Goal: Information Seeking & Learning: Learn about a topic

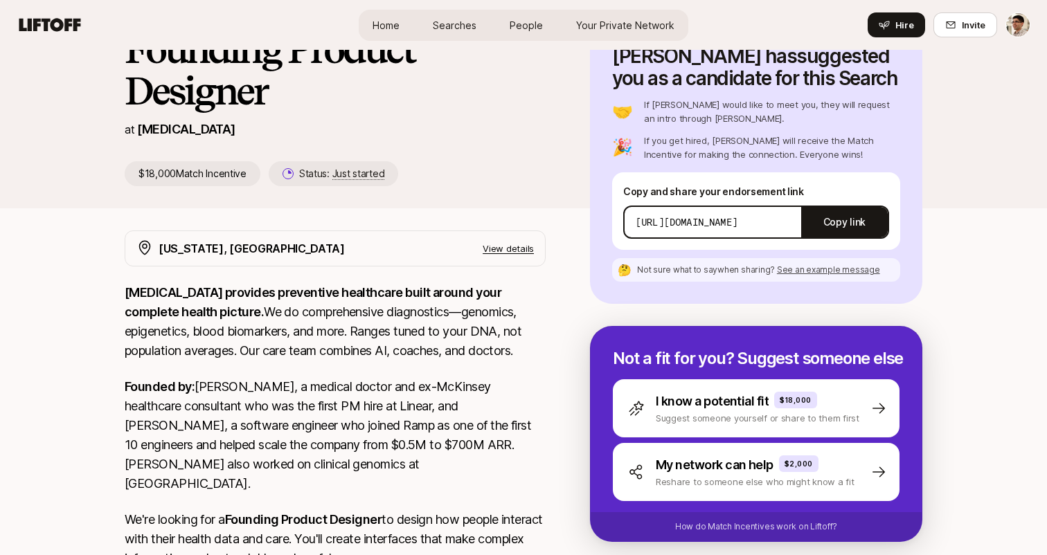
scroll to position [42, 0]
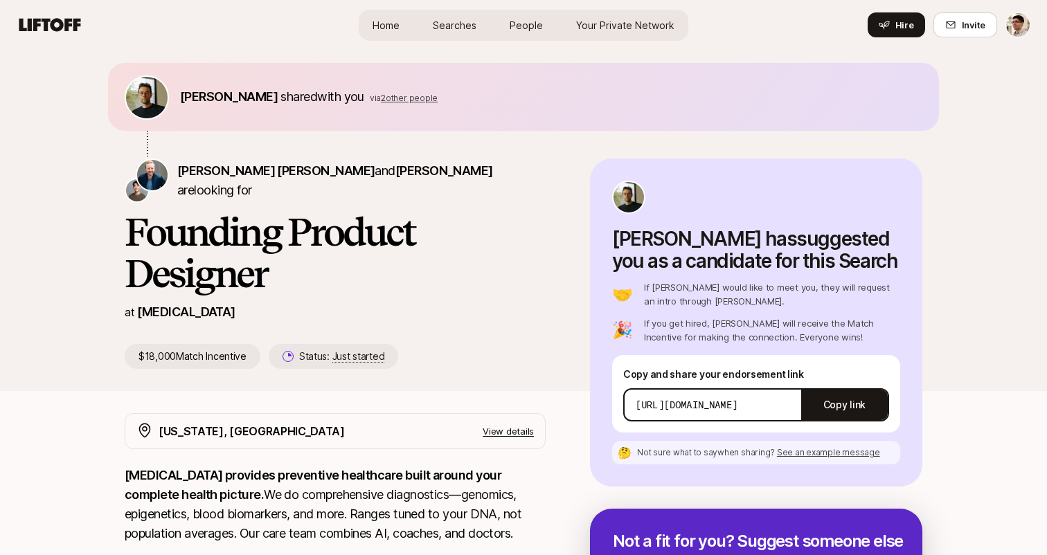
click at [509, 435] on p "View details" at bounding box center [507, 431] width 51 height 14
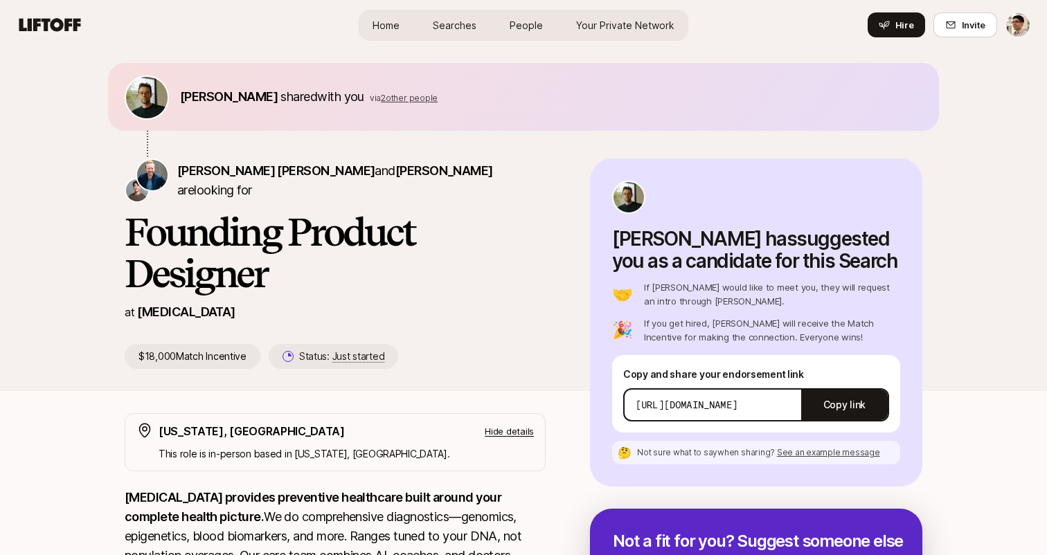
scroll to position [46, 0]
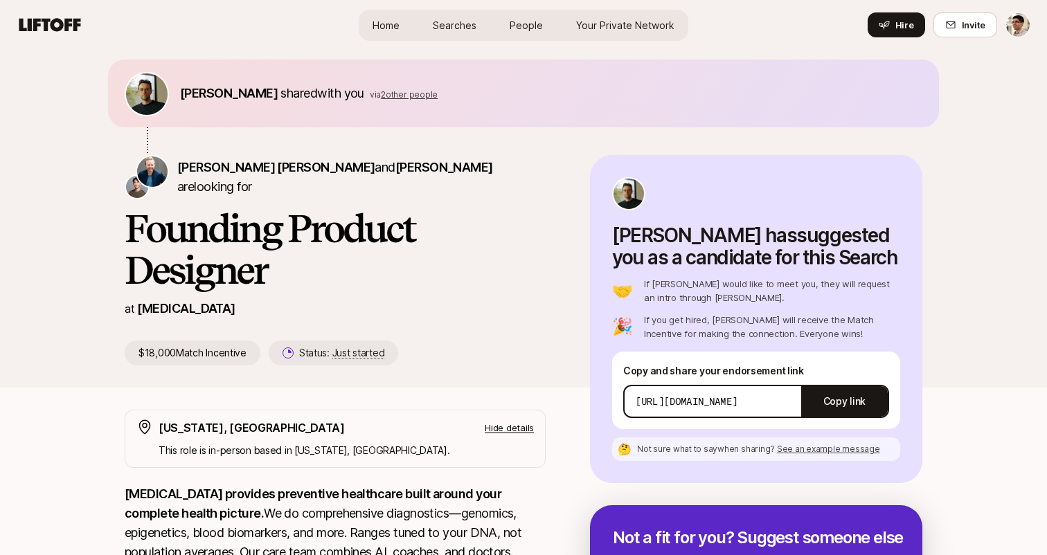
click at [509, 435] on div "[US_STATE], [GEOGRAPHIC_DATA] Hide details" at bounding box center [346, 428] width 375 height 18
click at [509, 433] on p "Hide details" at bounding box center [508, 428] width 49 height 14
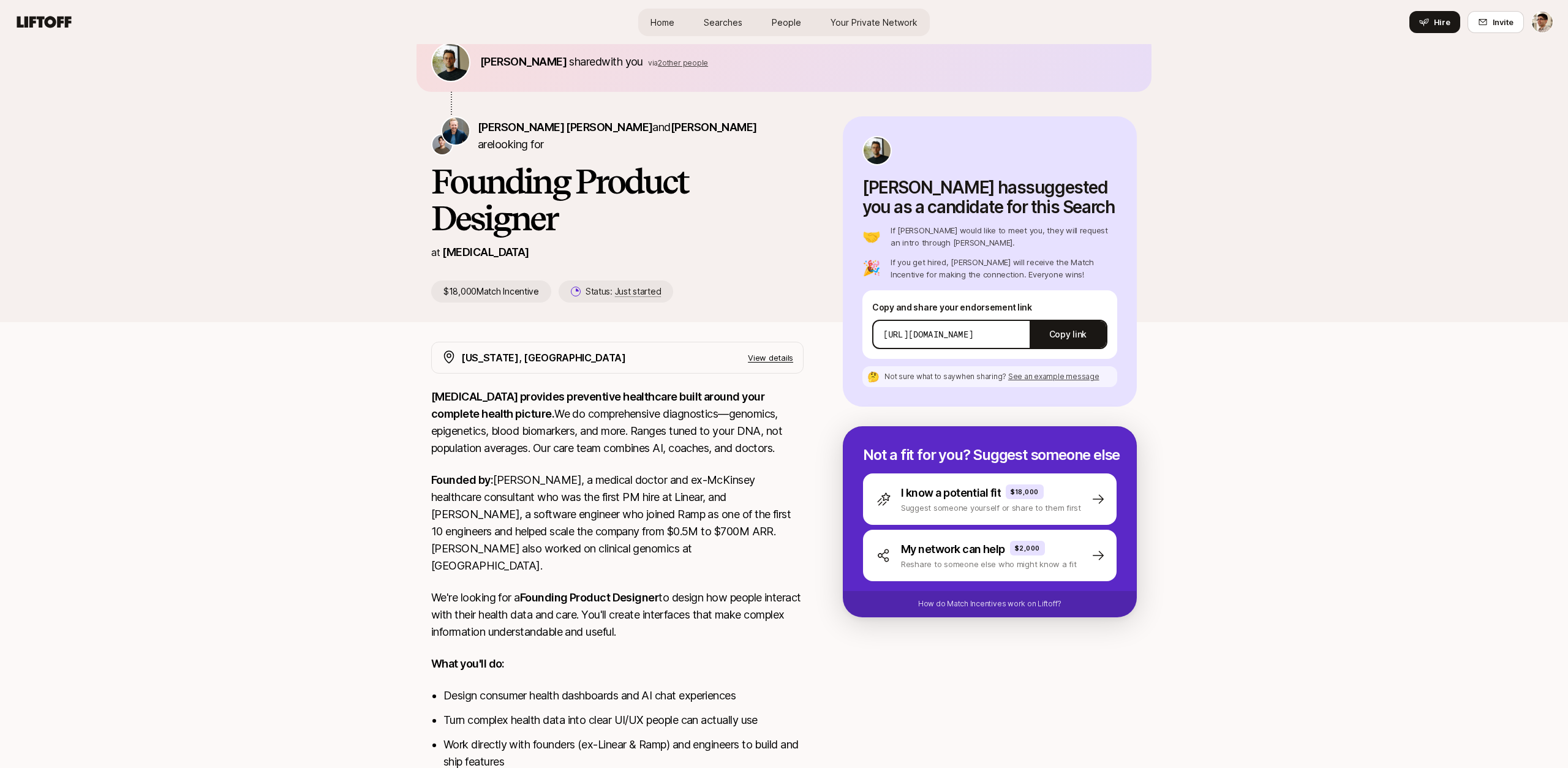
scroll to position [105, 0]
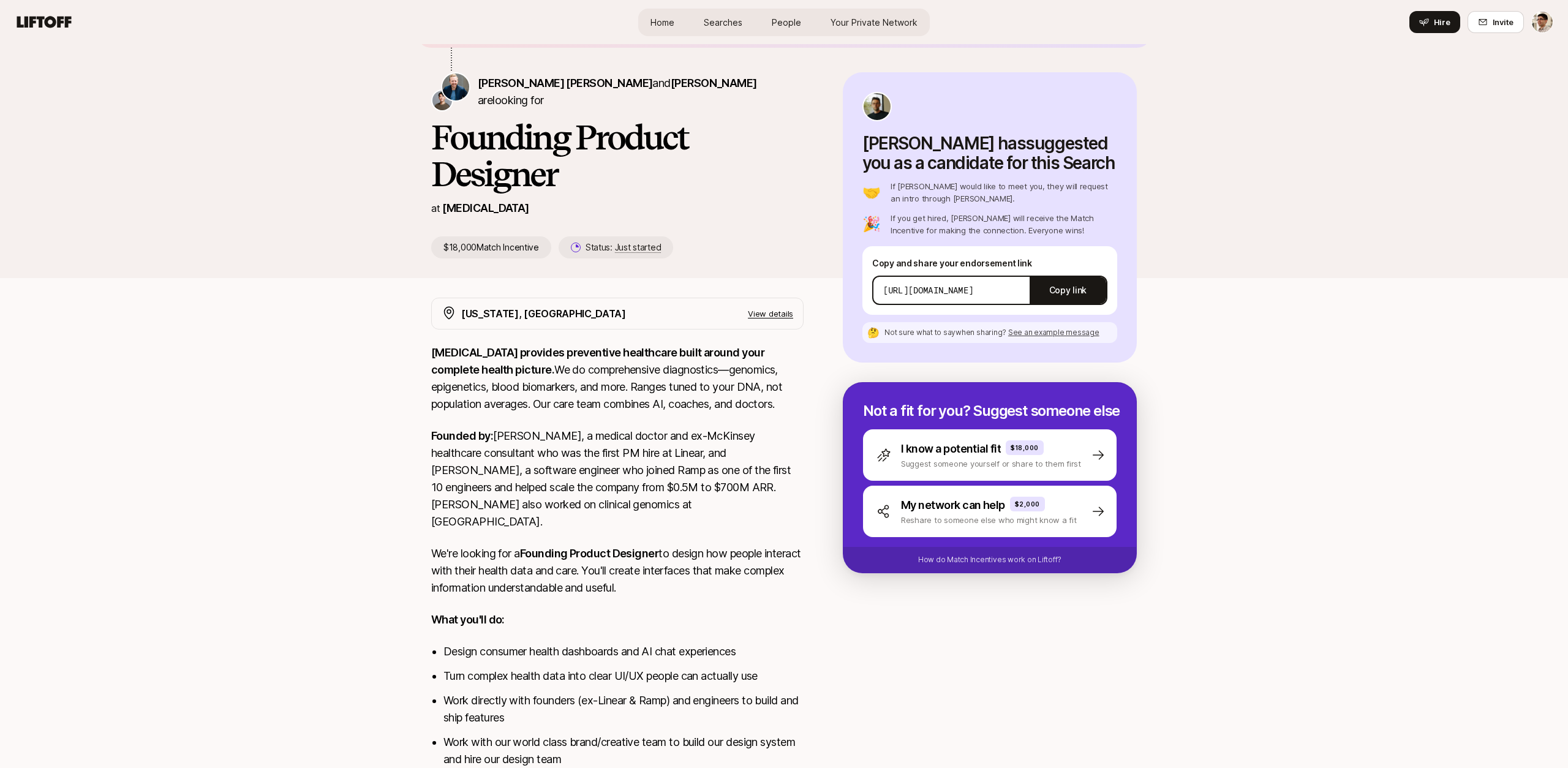
click at [926, 335] on span "See an example message" at bounding box center [1053, 332] width 91 height 9
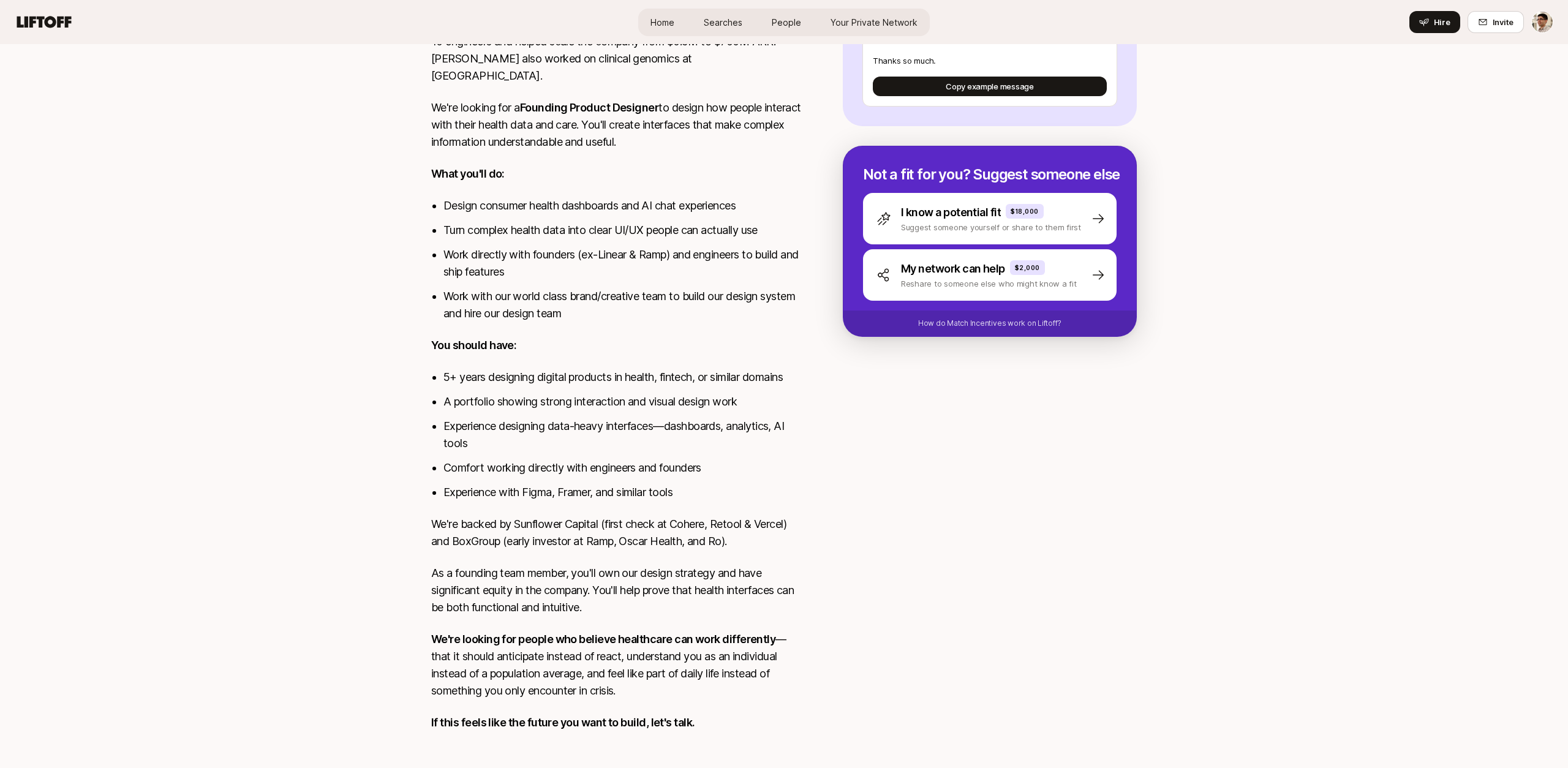
scroll to position [0, 0]
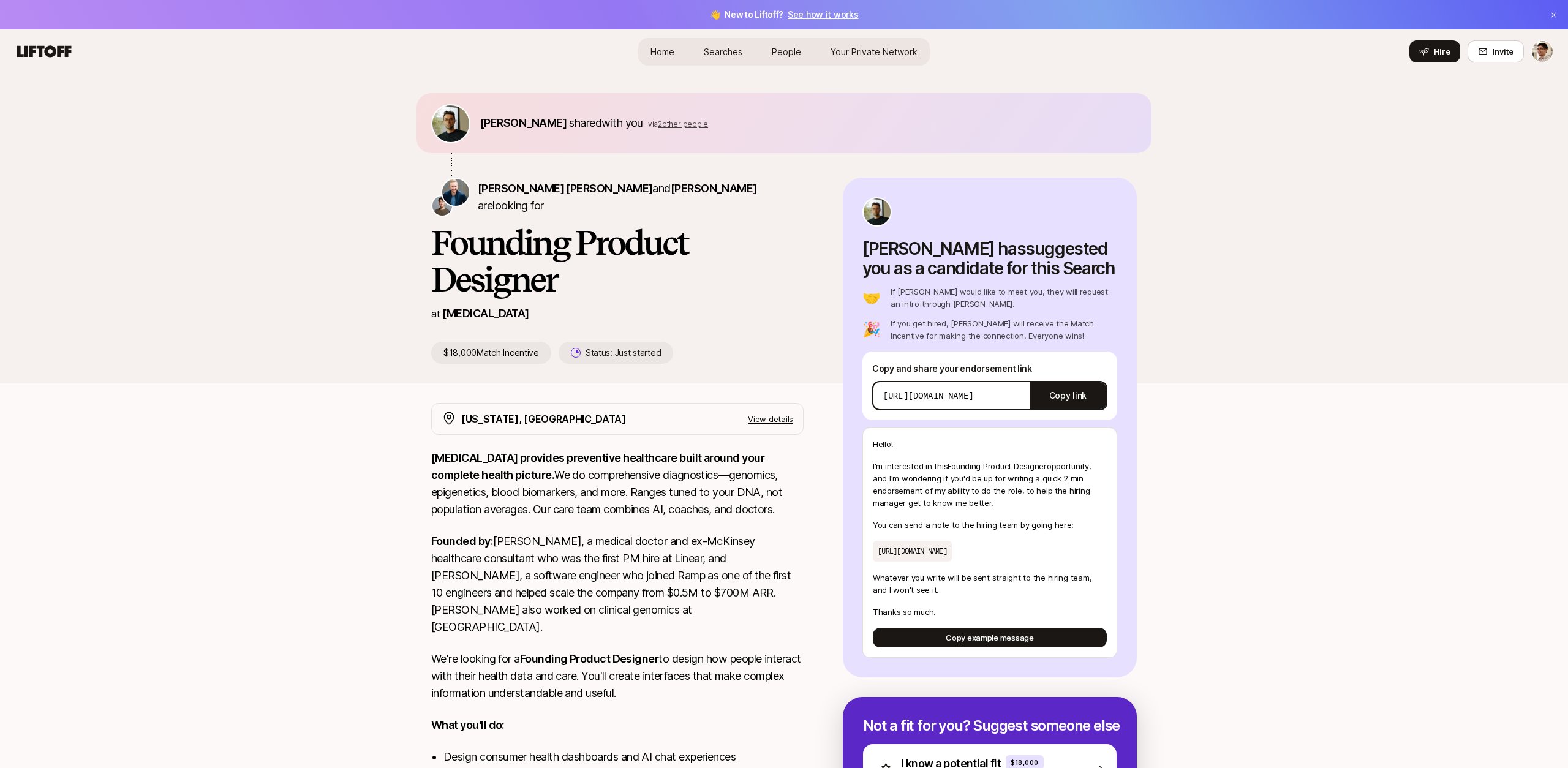
click at [790, 418] on p "View details" at bounding box center [770, 419] width 45 height 12
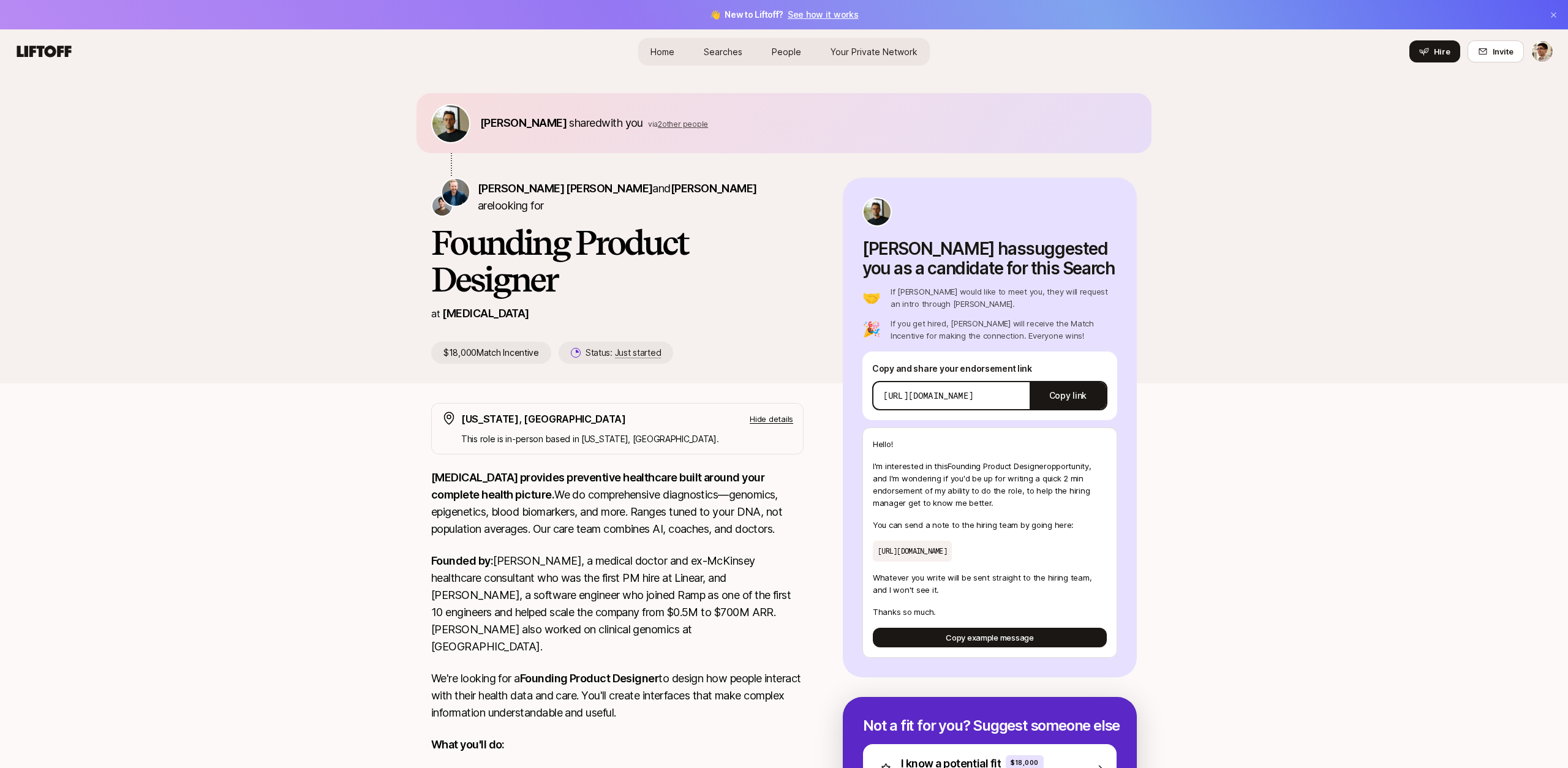
click at [790, 418] on p "Hide details" at bounding box center [771, 419] width 43 height 12
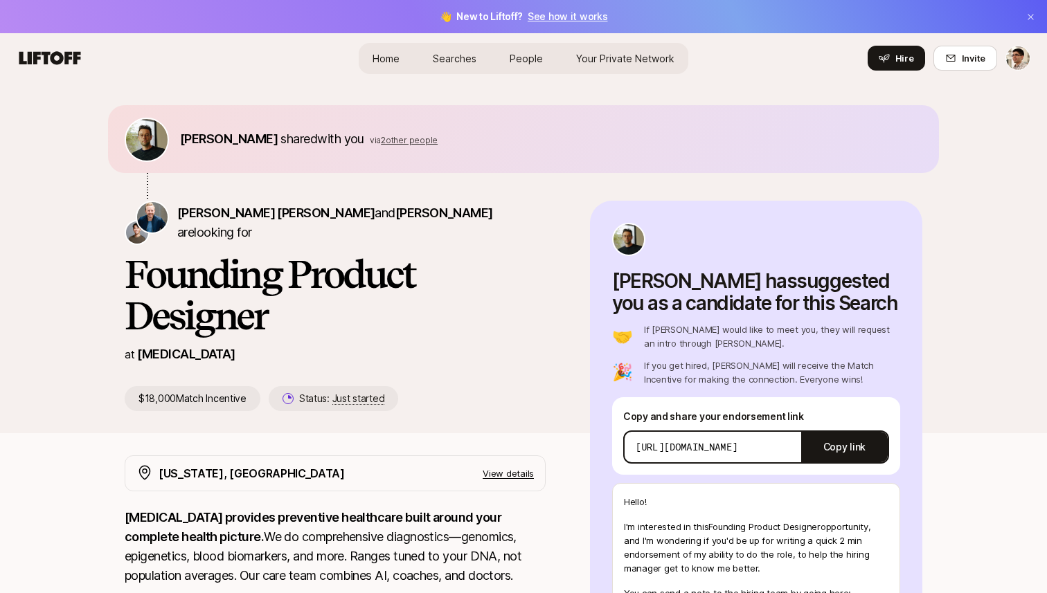
click at [957, 131] on div "Kevin Twohy shared with you via 2 other people Sagan Schultz and David Deng are…" at bounding box center [523, 258] width 1047 height 350
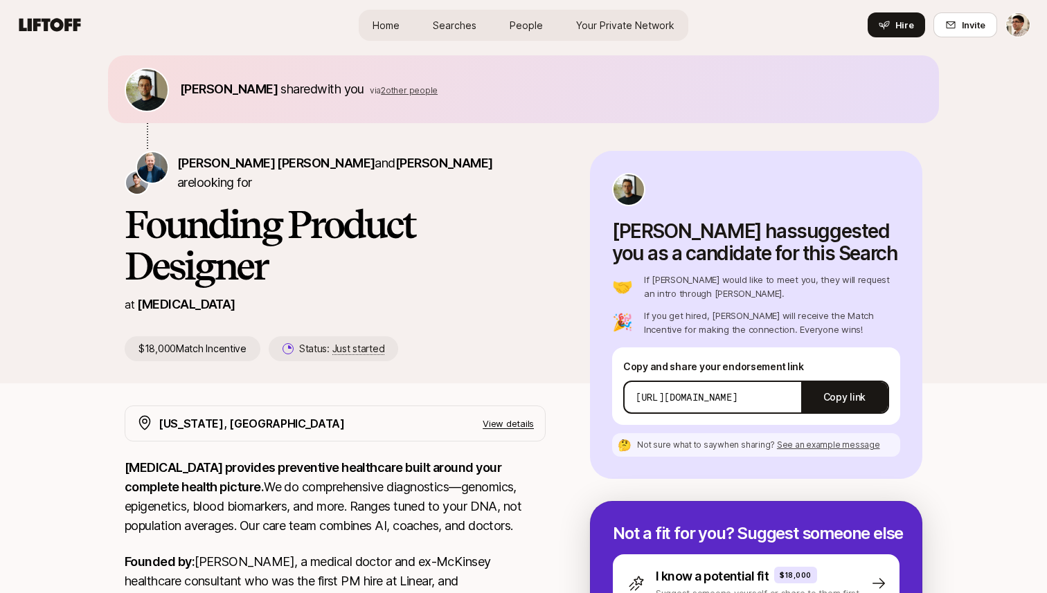
scroll to position [51, 0]
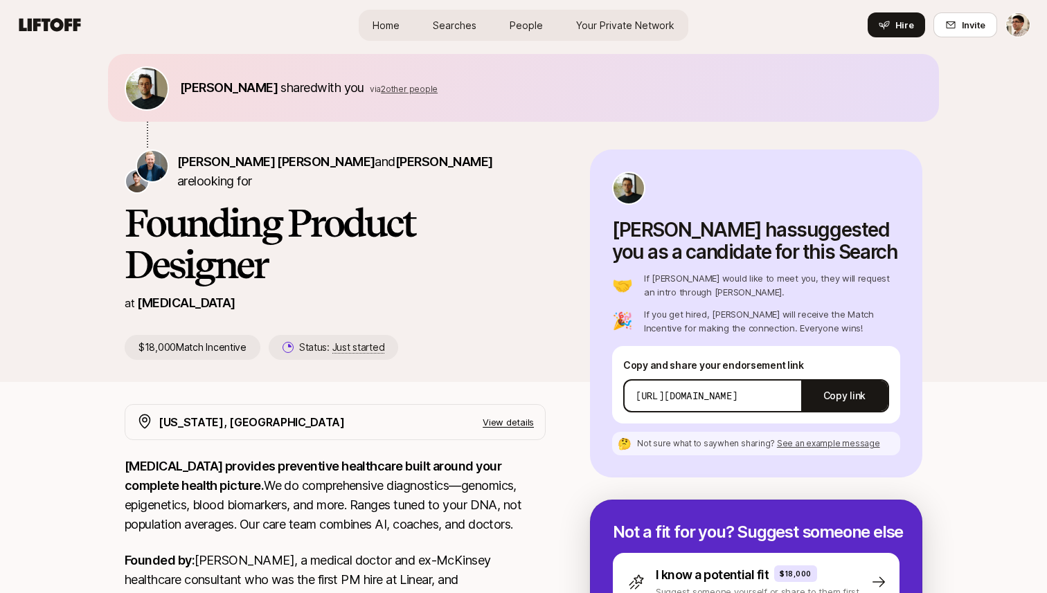
click at [853, 443] on span "See an example message" at bounding box center [828, 443] width 103 height 10
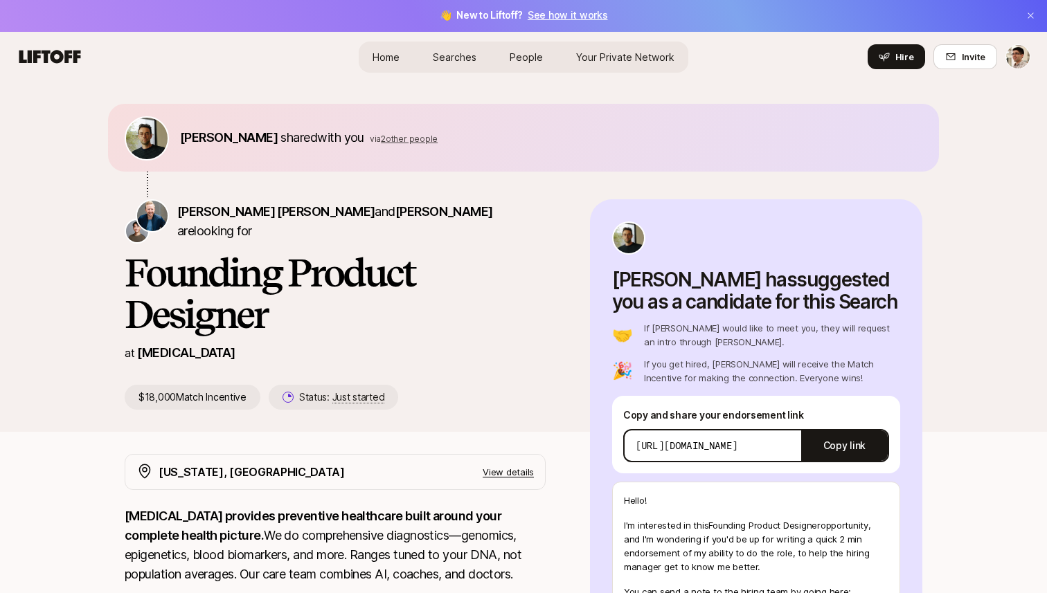
scroll to position [0, 0]
